Goal: Find specific page/section: Find specific page/section

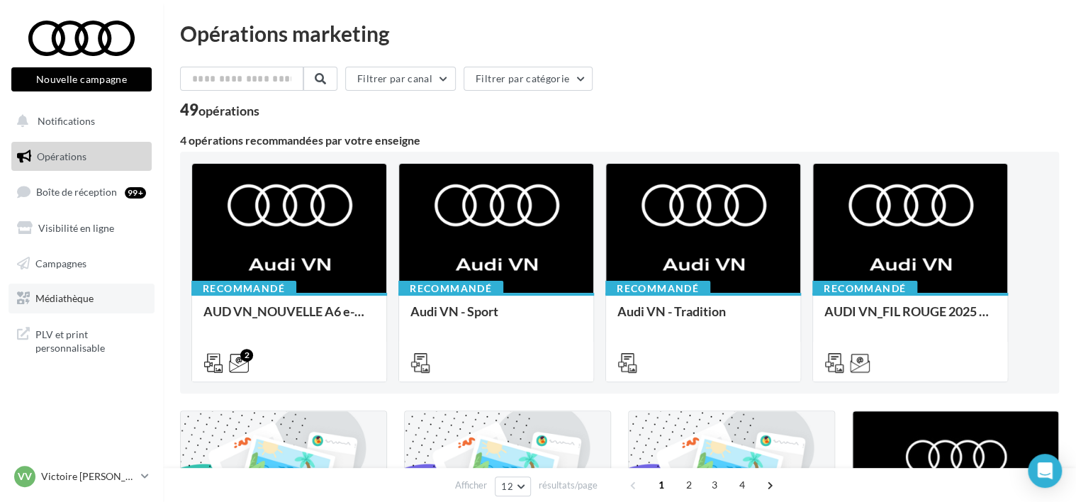
click at [86, 298] on span "Médiathèque" at bounding box center [64, 298] width 58 height 12
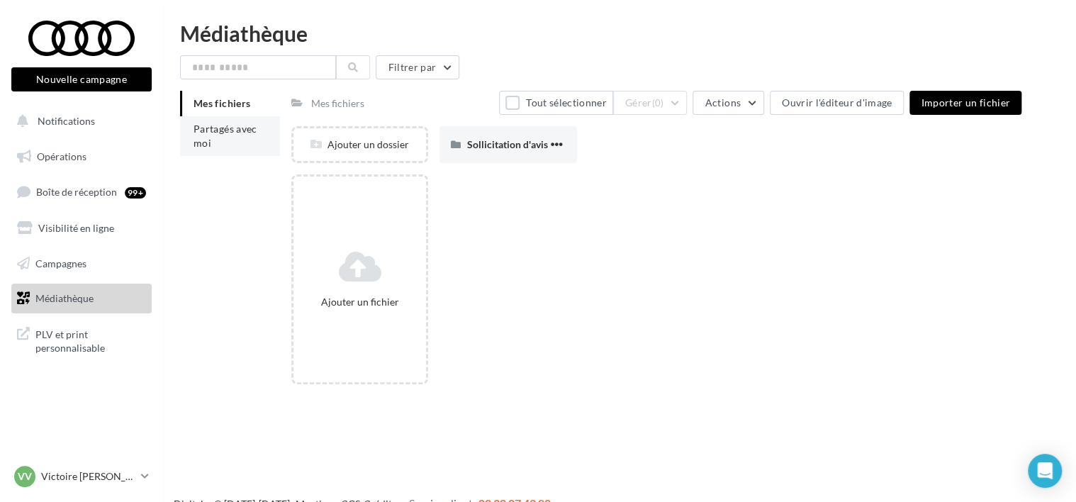
drag, startPoint x: 425, startPoint y: 415, endPoint x: 254, endPoint y: 137, distance: 326.5
click at [254, 137] on li "Partagés avec moi" at bounding box center [230, 136] width 100 height 40
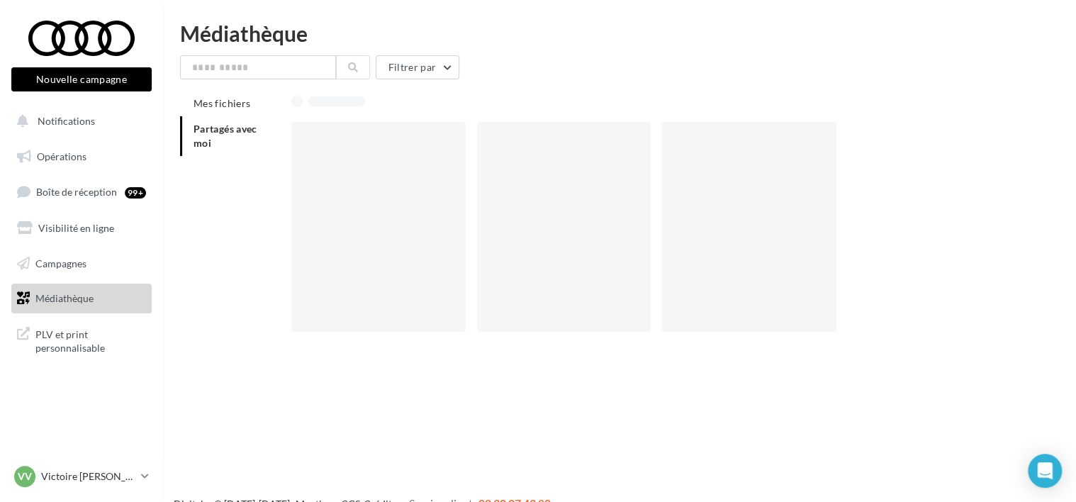
scroll to position [23, 0]
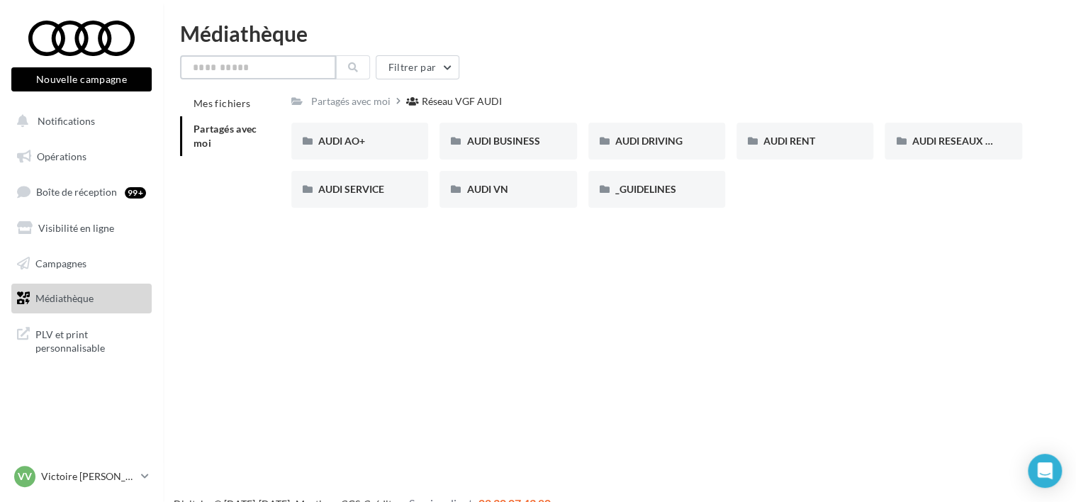
click at [282, 79] on input "text" at bounding box center [258, 67] width 156 height 24
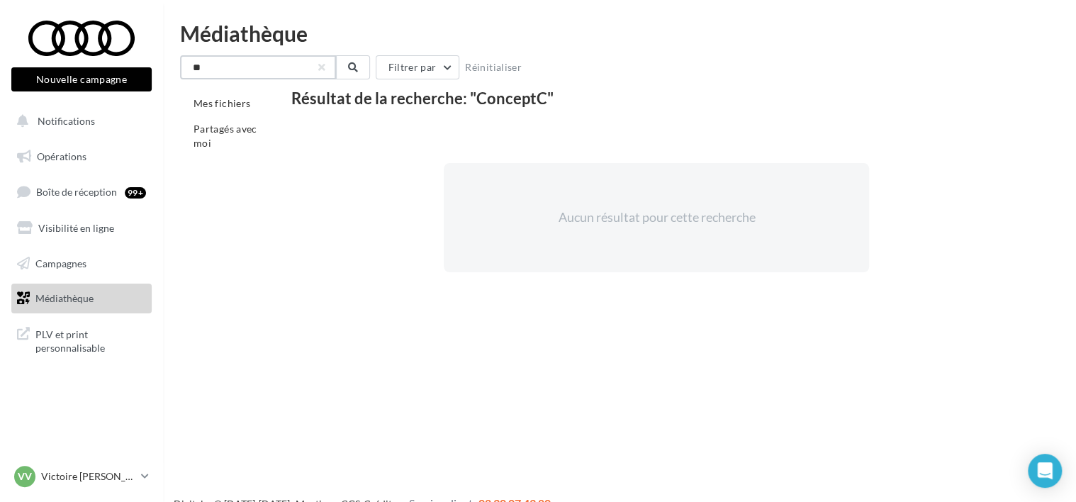
type input "*"
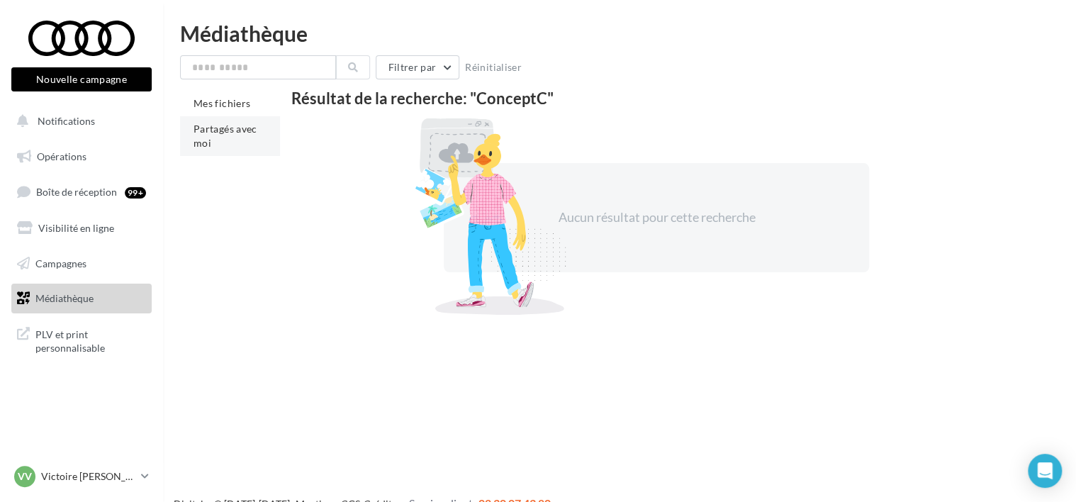
click at [237, 139] on li "Partagés avec moi" at bounding box center [230, 136] width 100 height 40
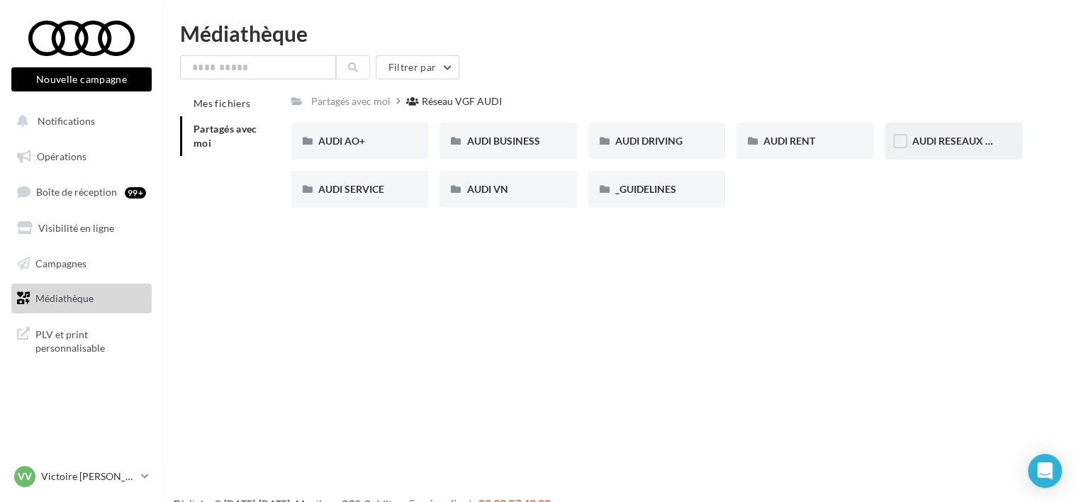
click at [921, 151] on div "AUDI RESEAUX SOCIAUX" at bounding box center [953, 141] width 137 height 37
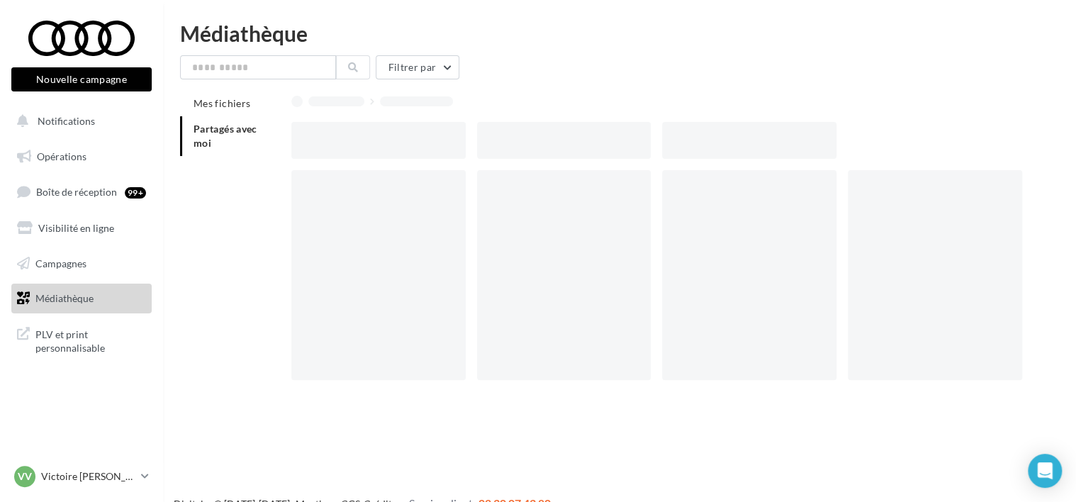
click at [921, 151] on div at bounding box center [662, 140] width 742 height 37
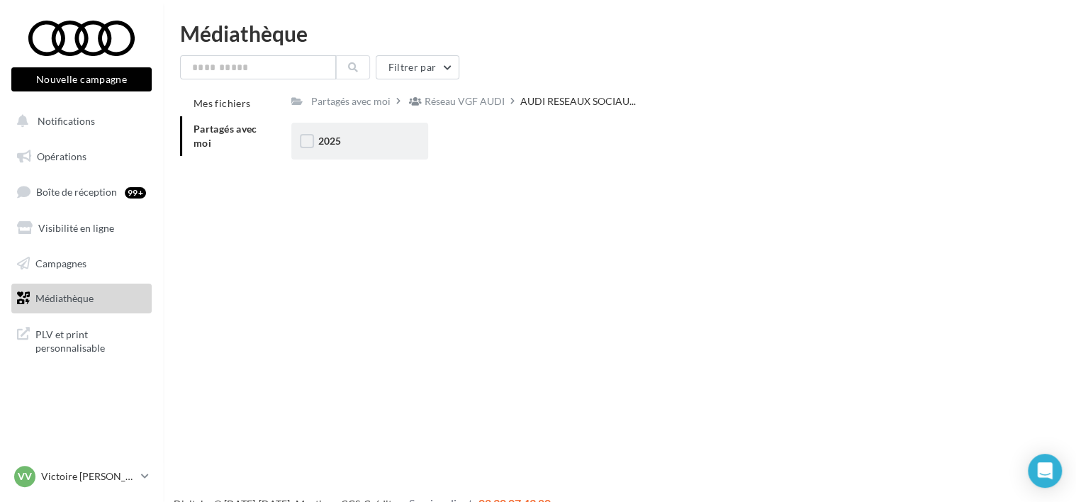
click at [404, 153] on div "2025" at bounding box center [359, 141] width 137 height 37
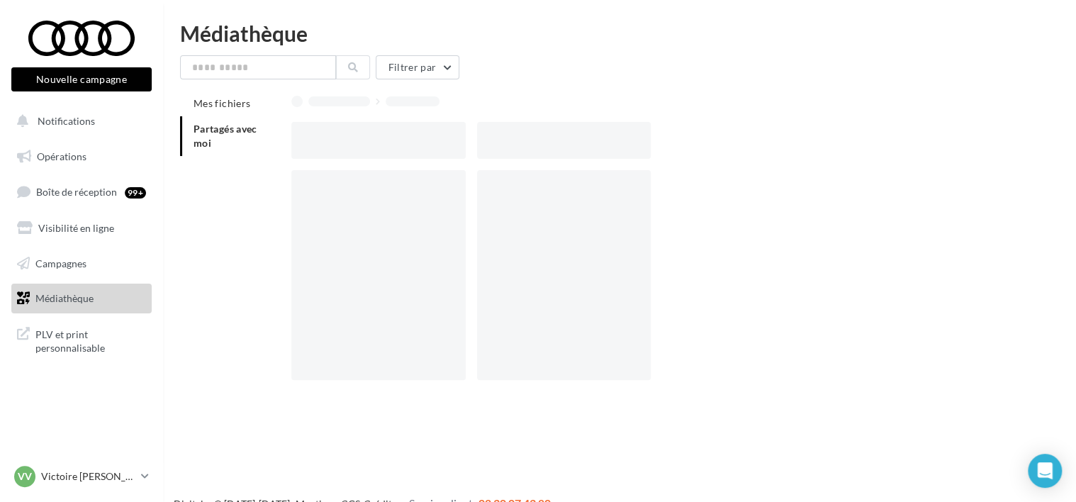
click at [404, 153] on div at bounding box center [378, 140] width 174 height 37
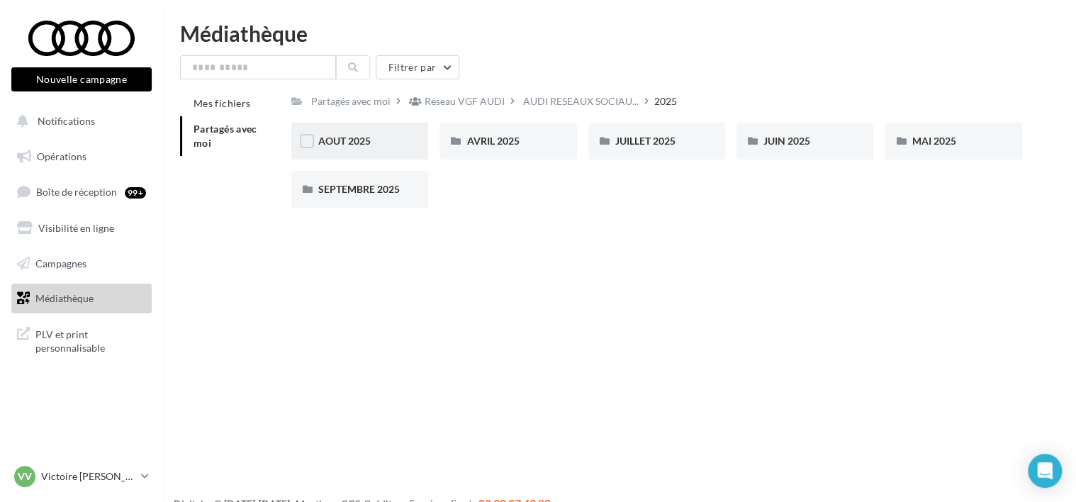
click at [404, 156] on div "AOUT 2025" at bounding box center [359, 141] width 137 height 37
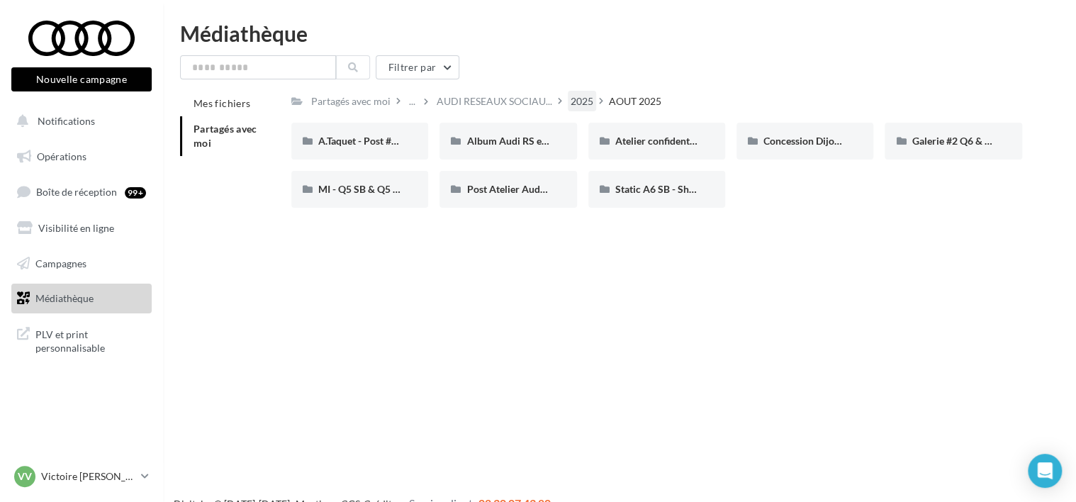
click at [573, 105] on div "2025" at bounding box center [582, 101] width 23 height 14
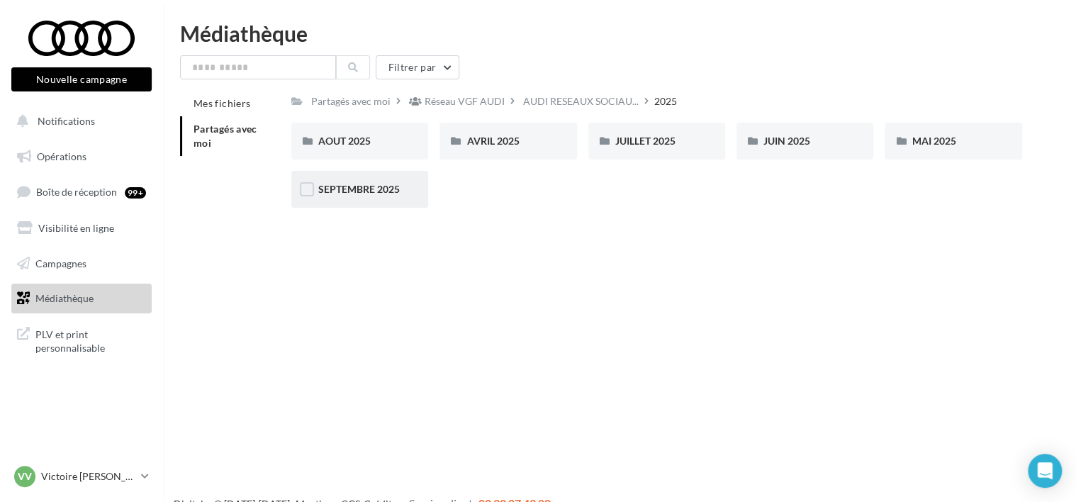
click at [370, 191] on span "SEPTEMBRE 2025" at bounding box center [359, 189] width 82 height 12
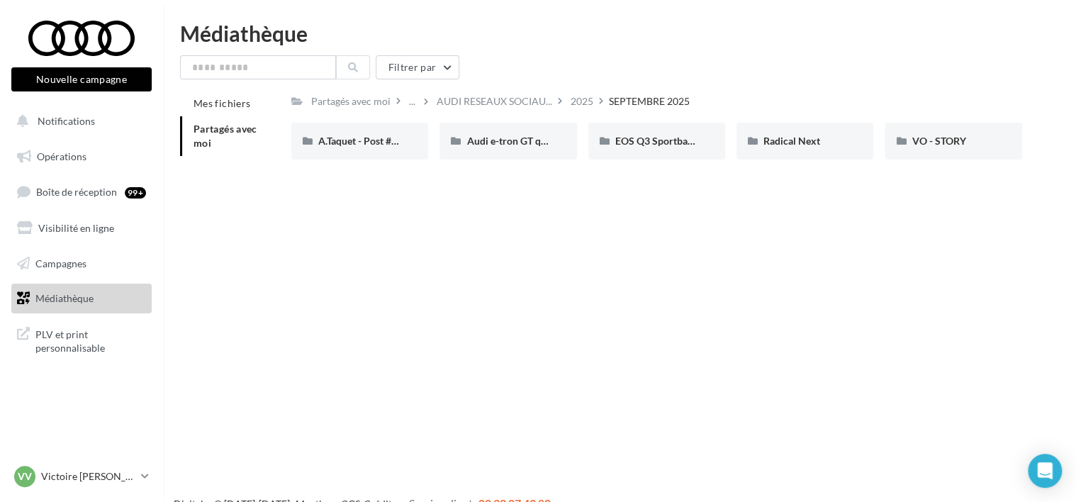
scroll to position [2, 0]
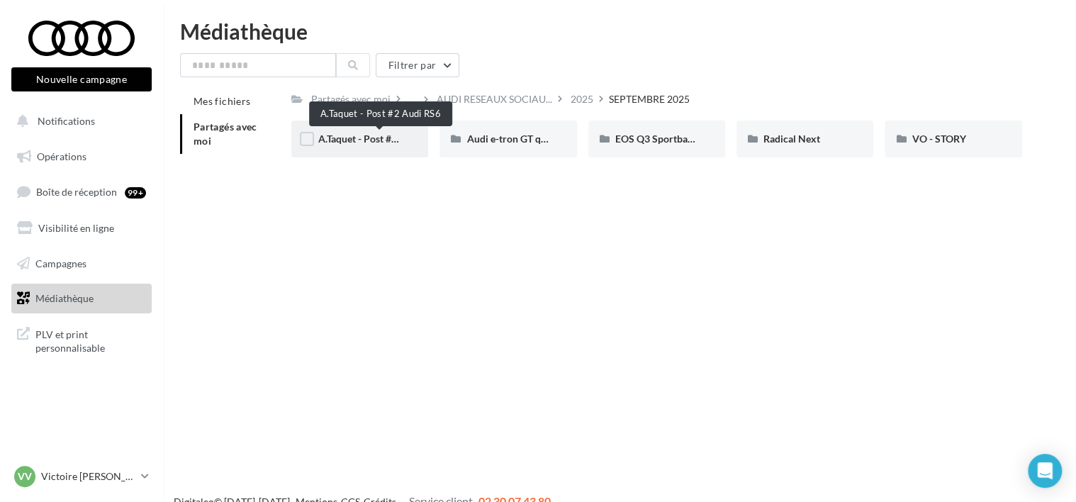
click at [345, 140] on span "A.Taquet - Post #2 Audi RS6" at bounding box center [379, 139] width 122 height 12
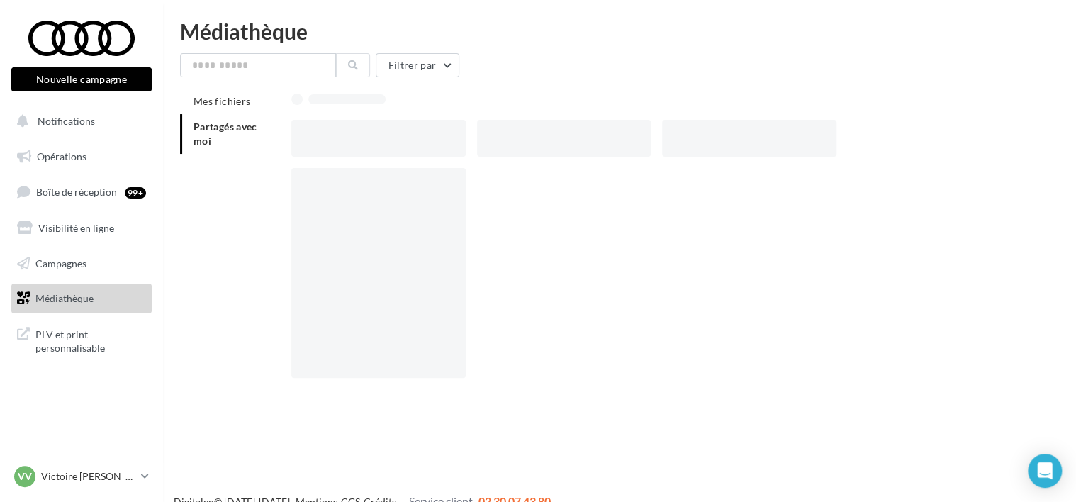
click at [345, 140] on div at bounding box center [378, 138] width 174 height 37
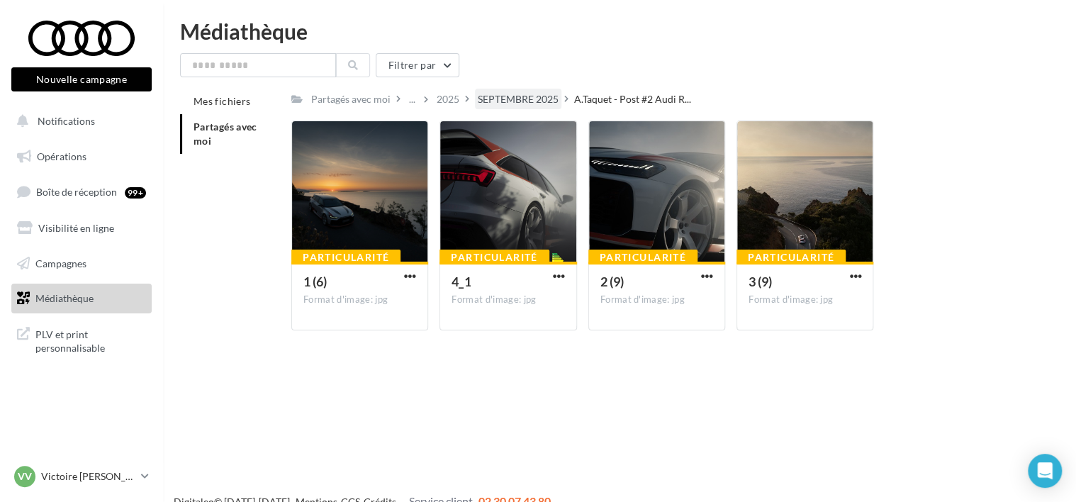
click at [499, 93] on div "SEPTEMBRE 2025" at bounding box center [518, 99] width 81 height 14
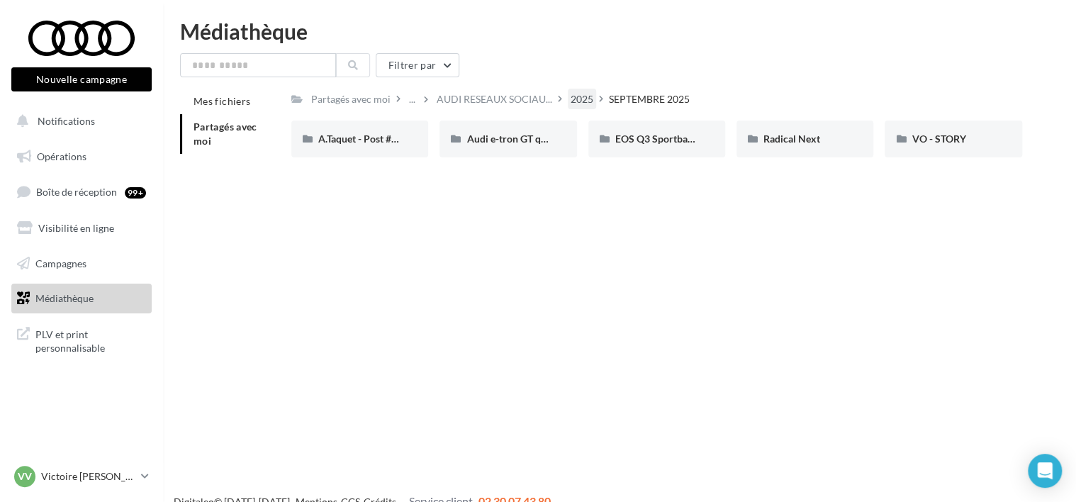
click at [584, 97] on div "2025" at bounding box center [582, 99] width 23 height 14
click at [331, 147] on div "AOUT 2025" at bounding box center [359, 138] width 137 height 37
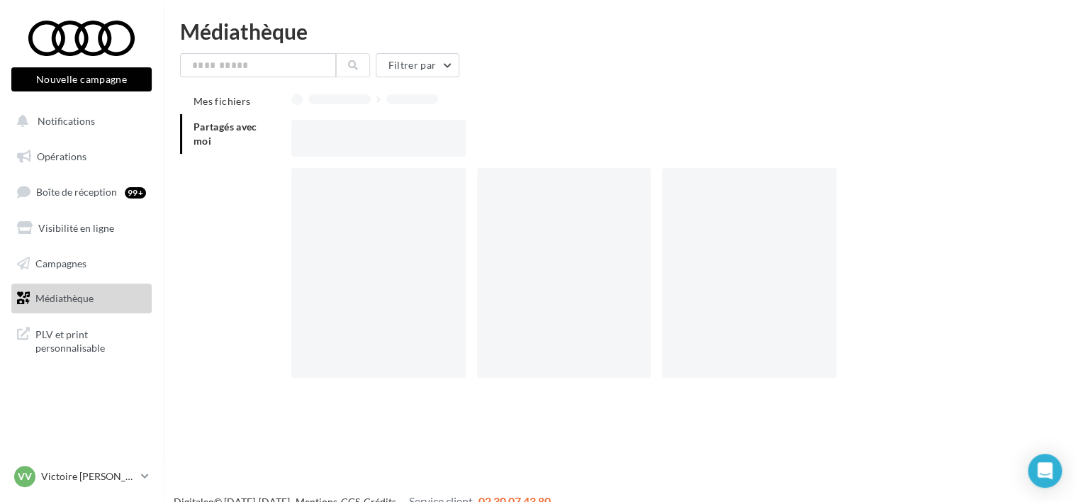
click at [331, 147] on div at bounding box center [378, 138] width 174 height 37
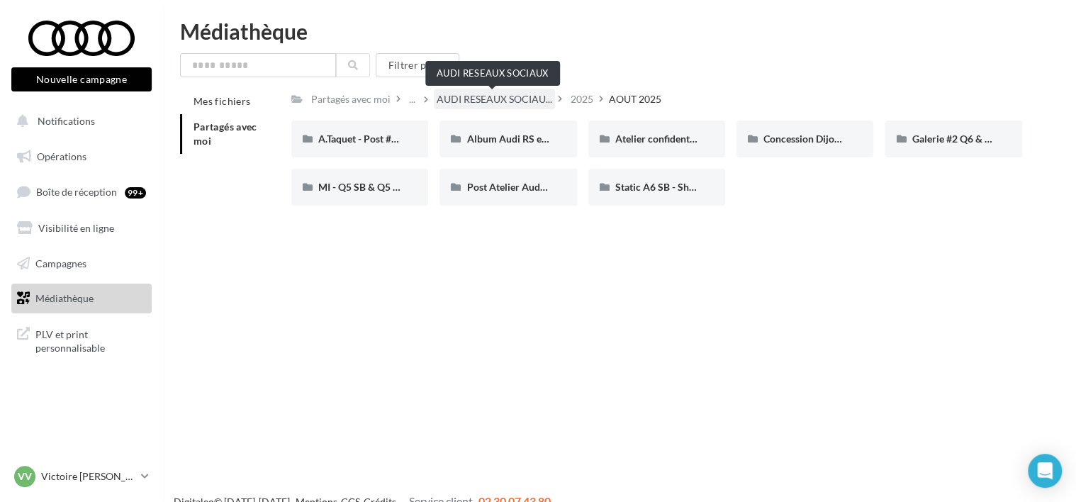
click at [455, 101] on span "AUDI RESEAUX SOCIAU..." at bounding box center [495, 99] width 116 height 14
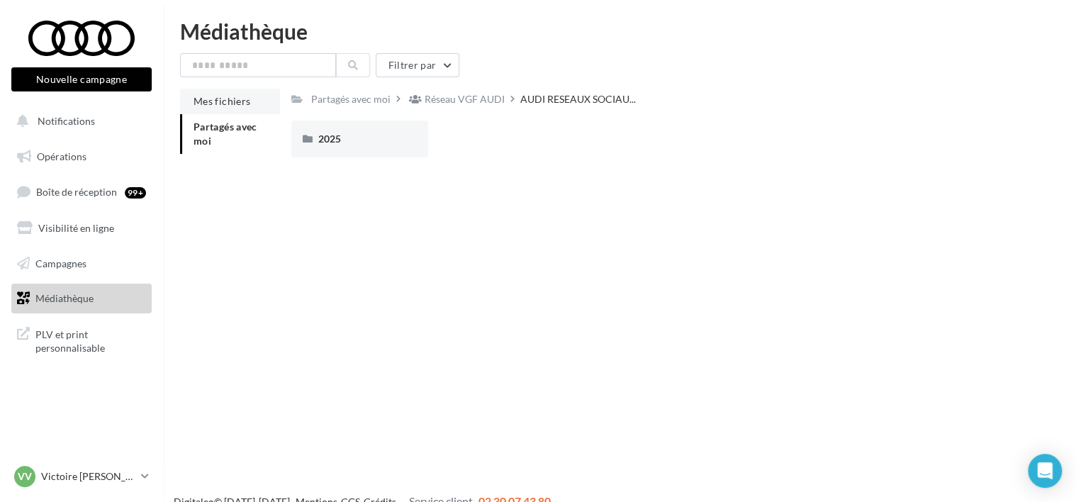
click at [211, 97] on span "Mes fichiers" at bounding box center [222, 101] width 57 height 12
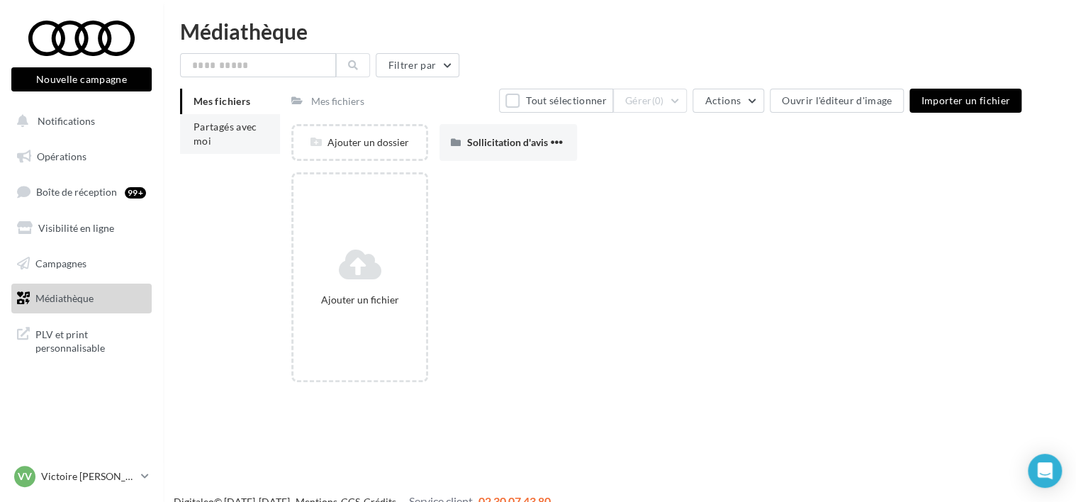
click at [211, 122] on span "Partagés avec moi" at bounding box center [226, 133] width 64 height 26
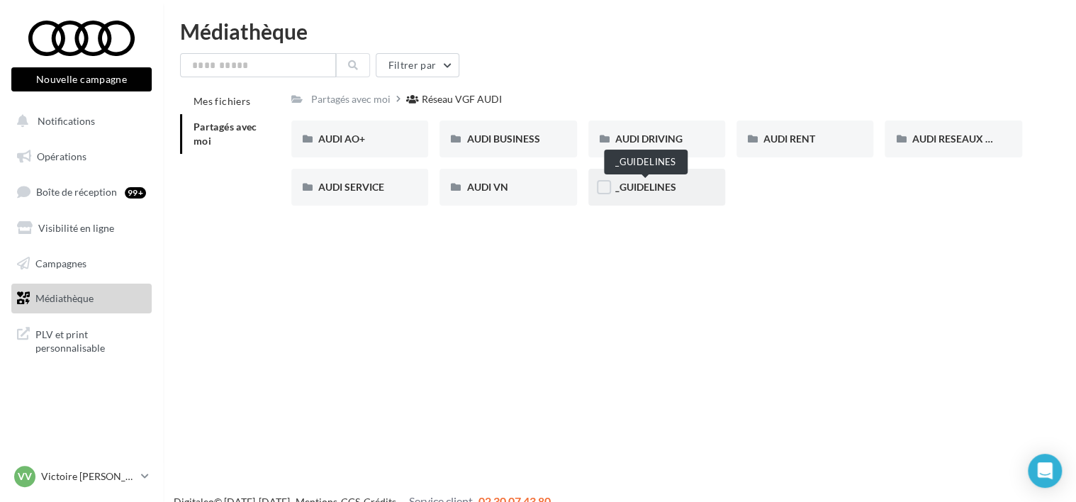
click at [643, 192] on span "_GUIDELINES" at bounding box center [645, 187] width 61 height 12
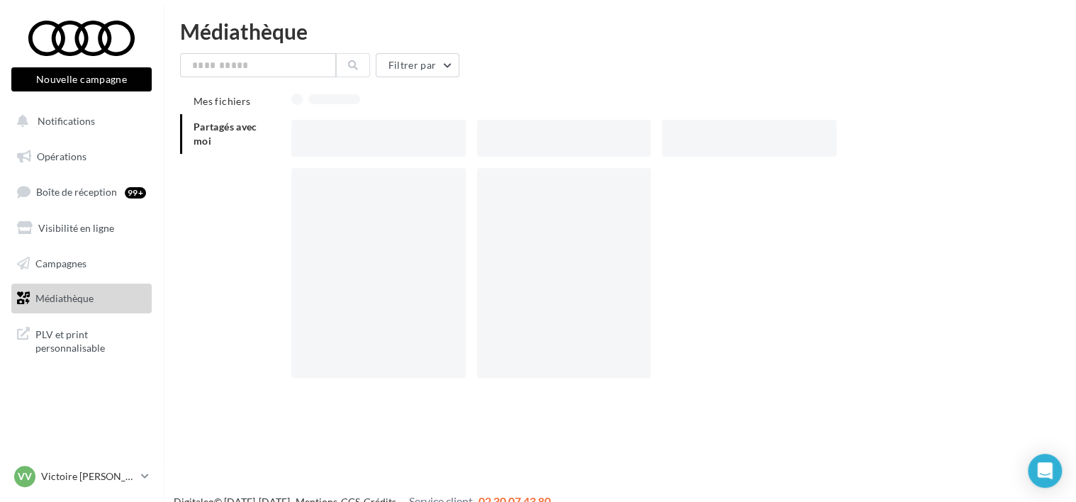
click at [643, 192] on div at bounding box center [564, 273] width 174 height 210
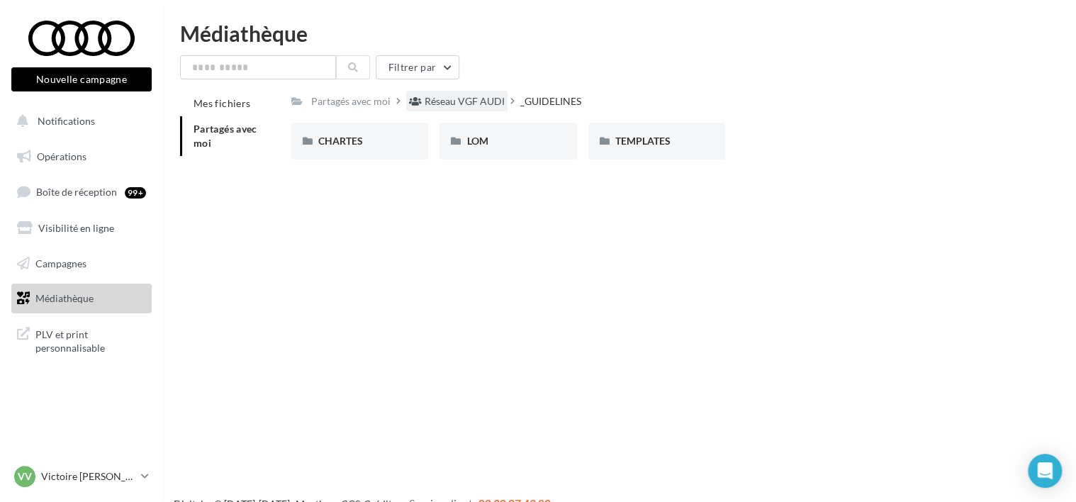
click at [425, 101] on div "Réseau VGF AUDI" at bounding box center [465, 101] width 80 height 14
